Goal: Navigation & Orientation: Find specific page/section

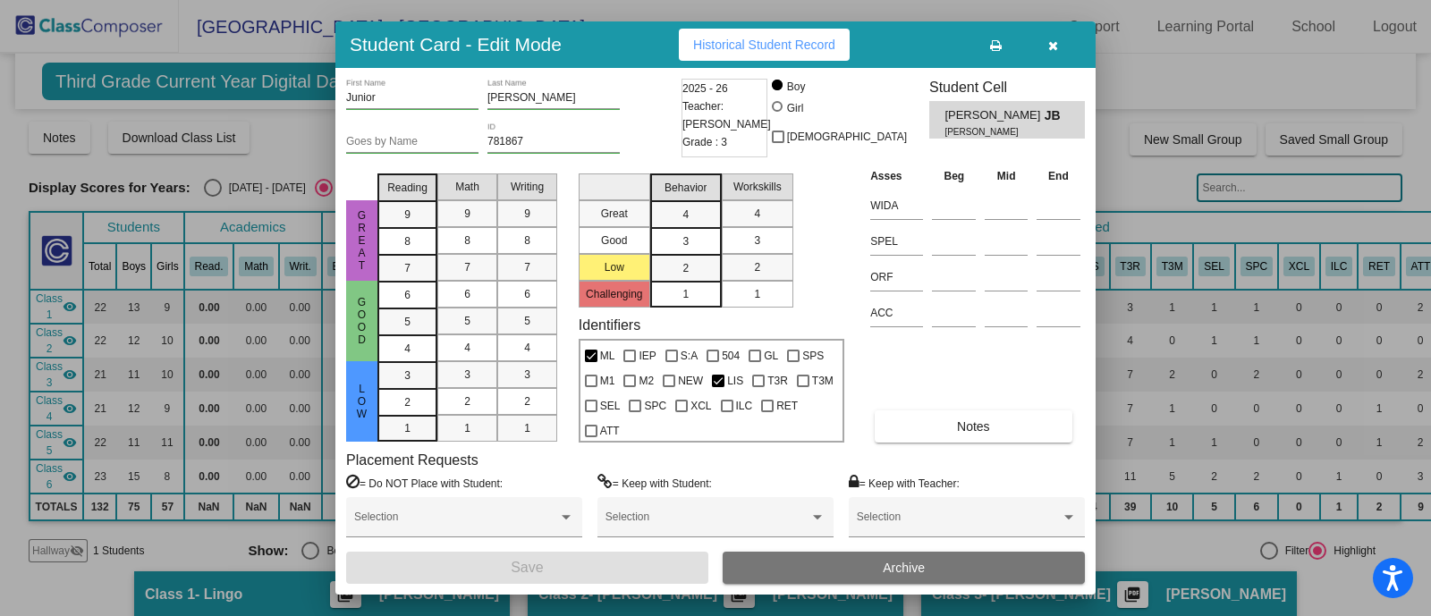
scroll to position [1305, 0]
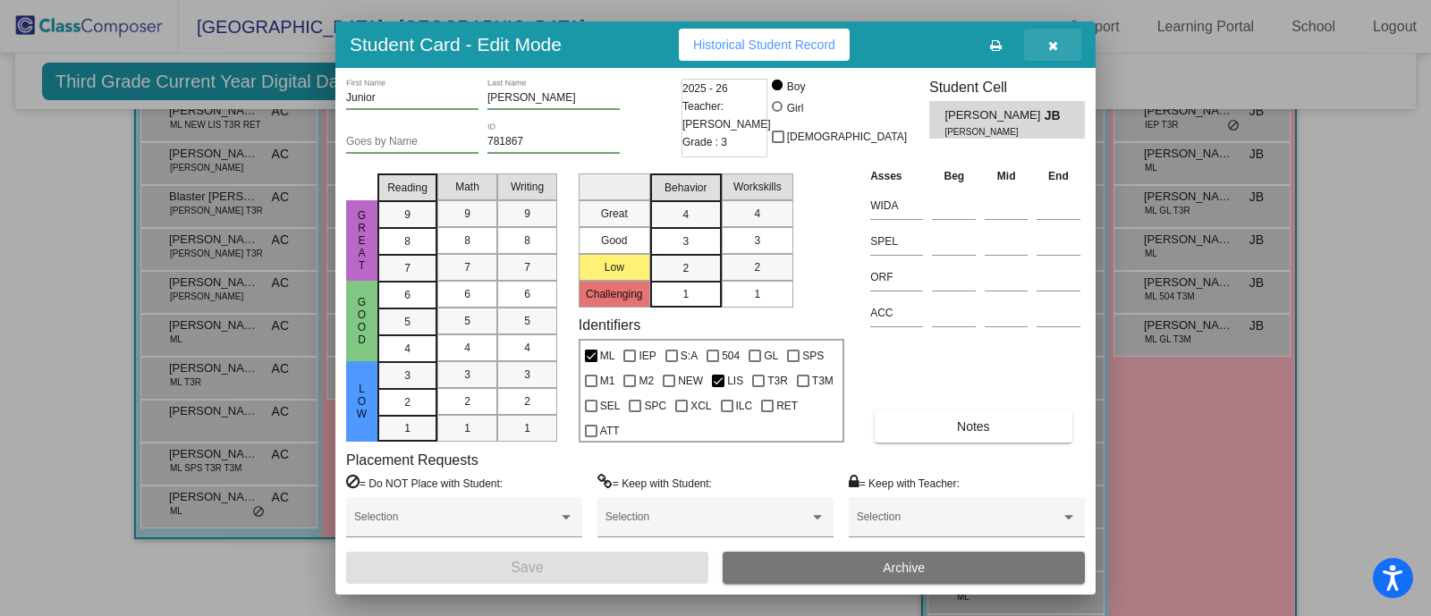
click at [1073, 43] on button "button" at bounding box center [1052, 45] width 57 height 32
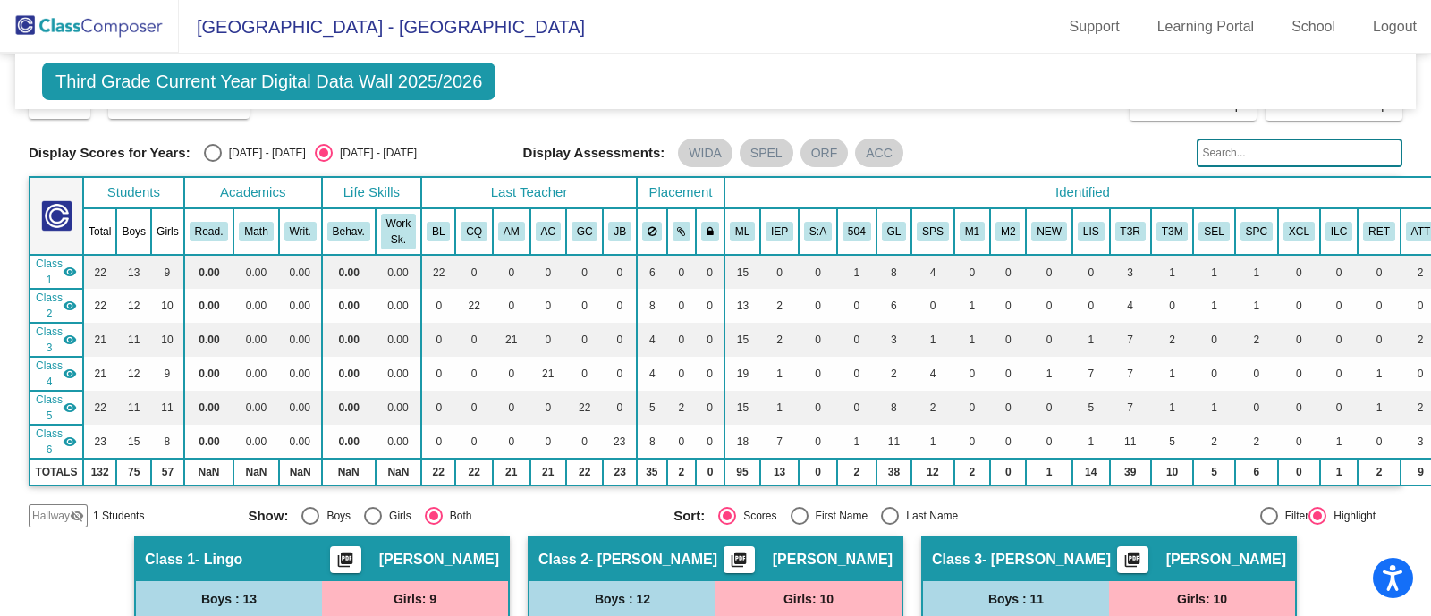
scroll to position [0, 0]
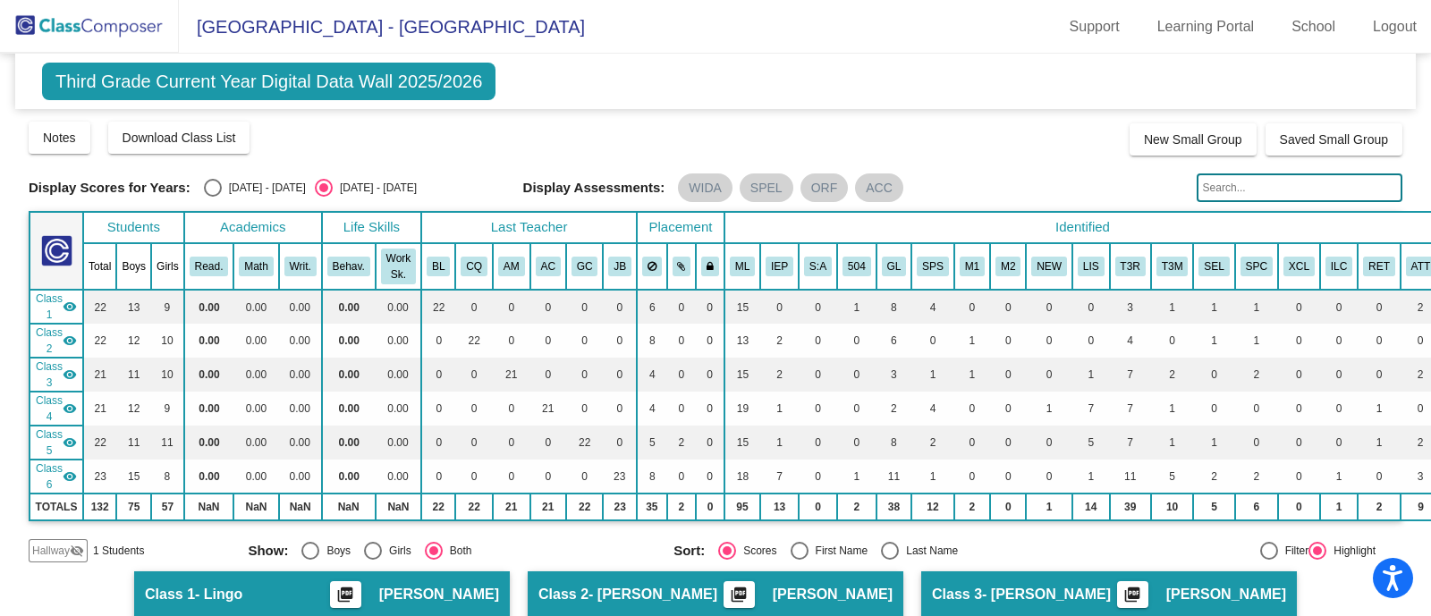
click at [112, 21] on img at bounding box center [89, 26] width 179 height 53
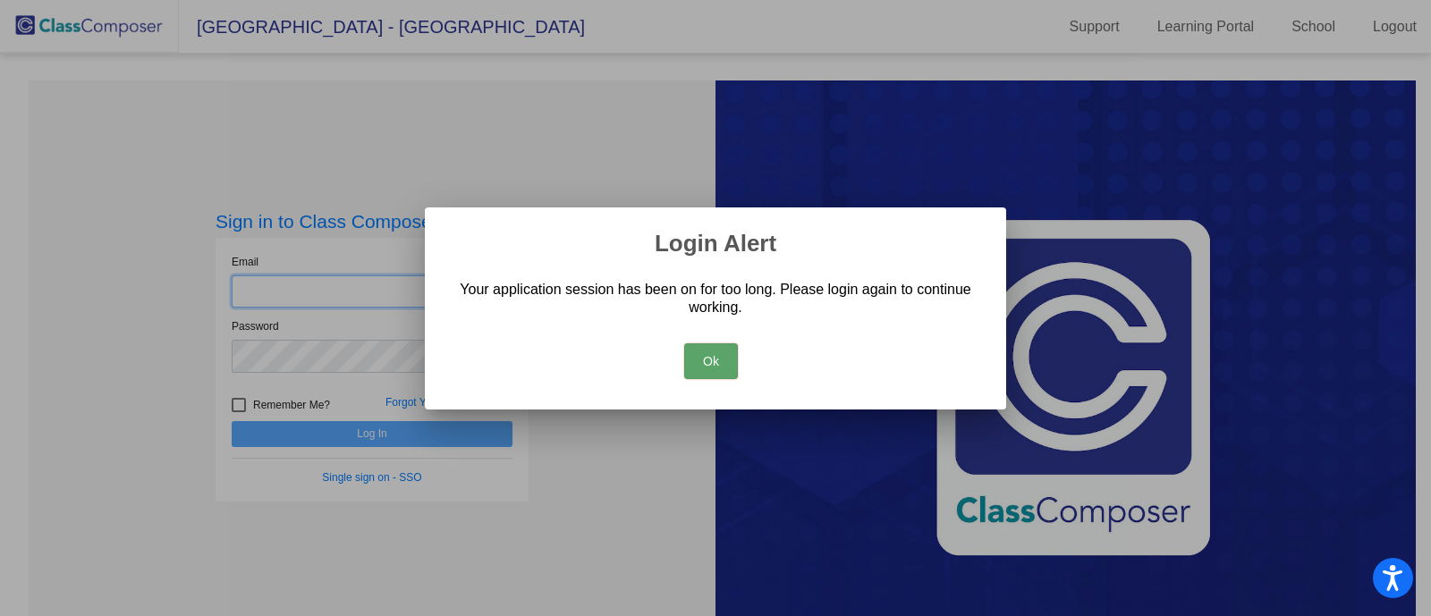
type input "[EMAIL_ADDRESS][PERSON_NAME][DOMAIN_NAME]"
click at [700, 342] on div "Ok" at bounding box center [715, 356] width 538 height 63
